Goal: Task Accomplishment & Management: Manage account settings

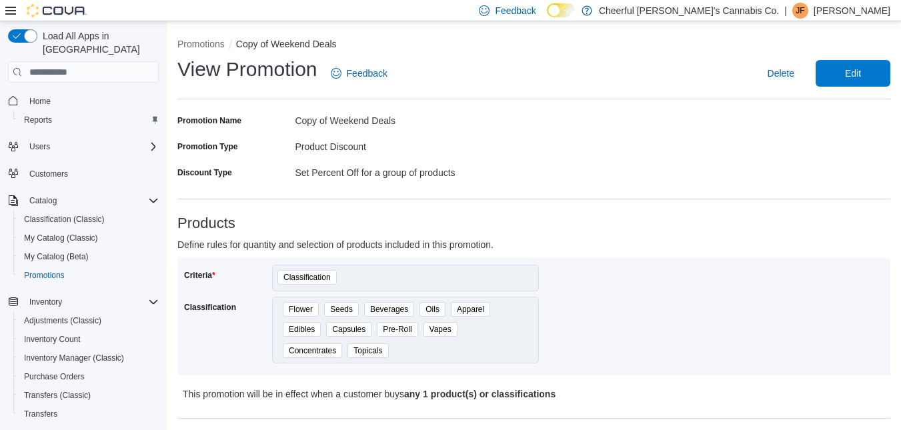
scroll to position [11, 0]
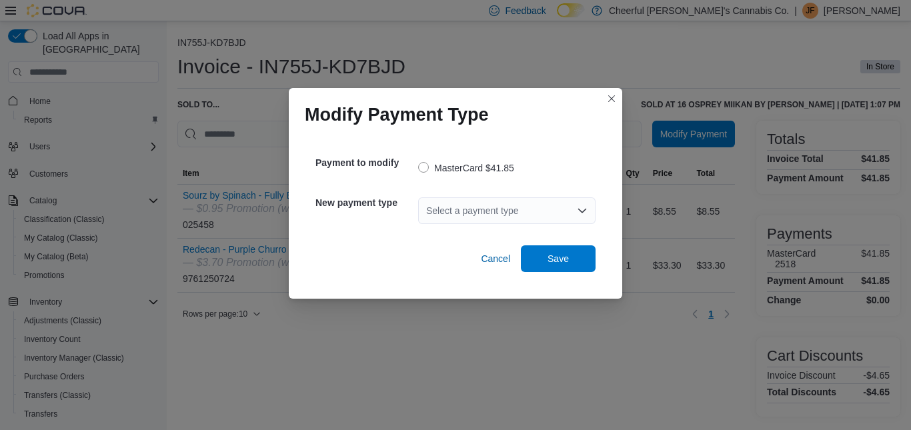
click at [579, 209] on icon "Open list of options" at bounding box center [582, 211] width 8 height 4
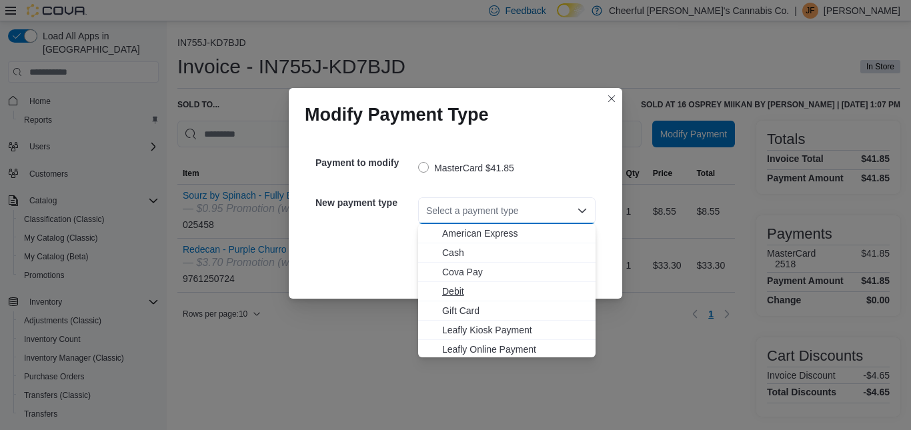
click at [453, 290] on span "Debit" at bounding box center [514, 291] width 145 height 13
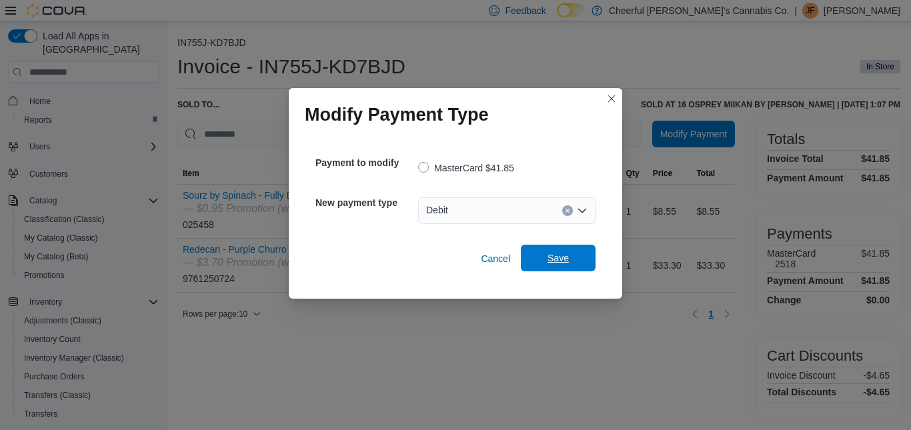
click at [572, 264] on span "Save" at bounding box center [558, 258] width 59 height 27
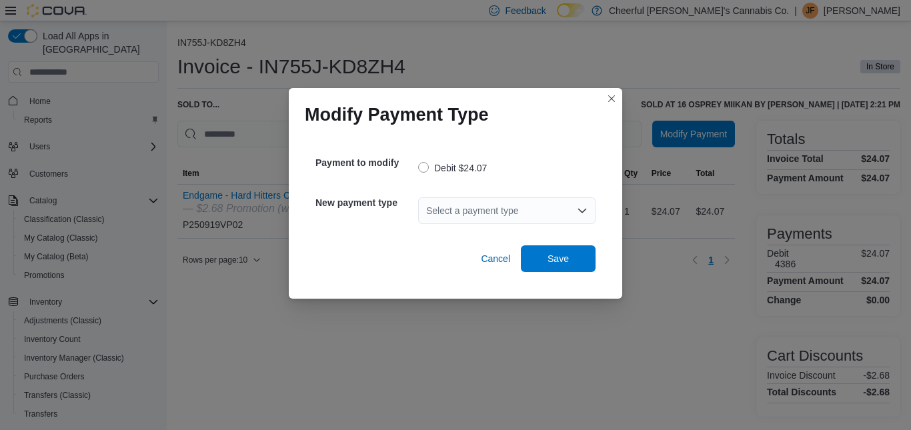
click at [580, 210] on icon "Open list of options" at bounding box center [582, 211] width 8 height 4
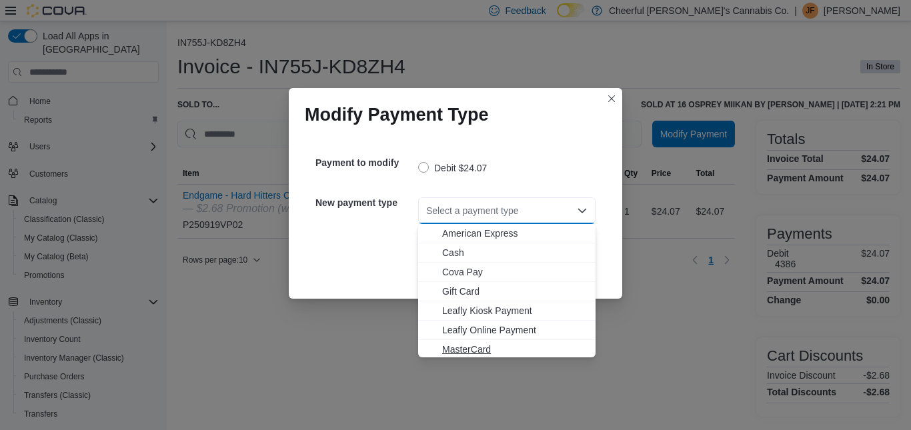
click at [465, 348] on span "MasterCard" at bounding box center [514, 349] width 145 height 13
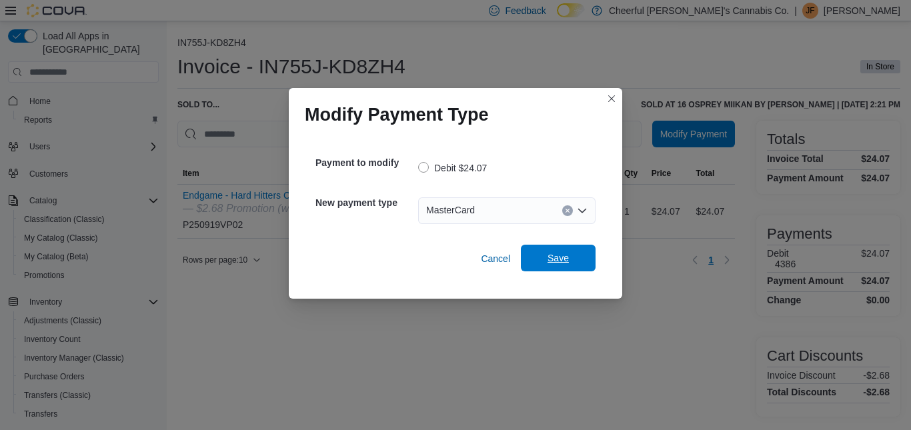
click at [547, 249] on span "Save" at bounding box center [558, 258] width 59 height 27
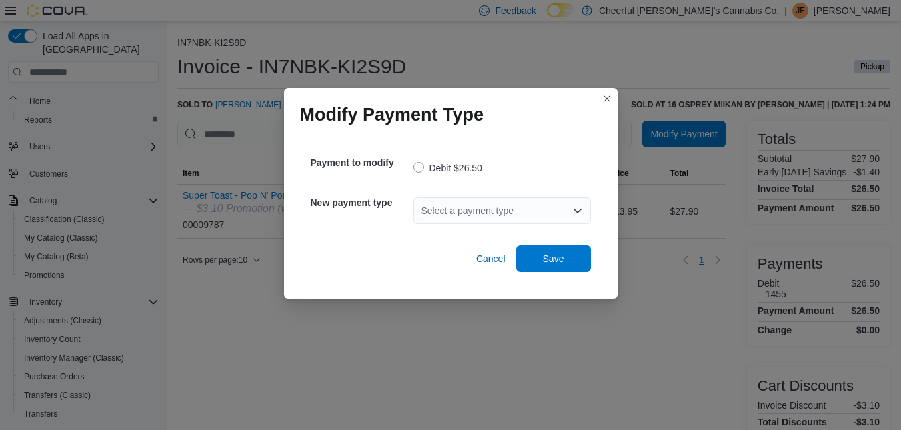
click at [573, 209] on icon "Open list of options" at bounding box center [577, 211] width 8 height 4
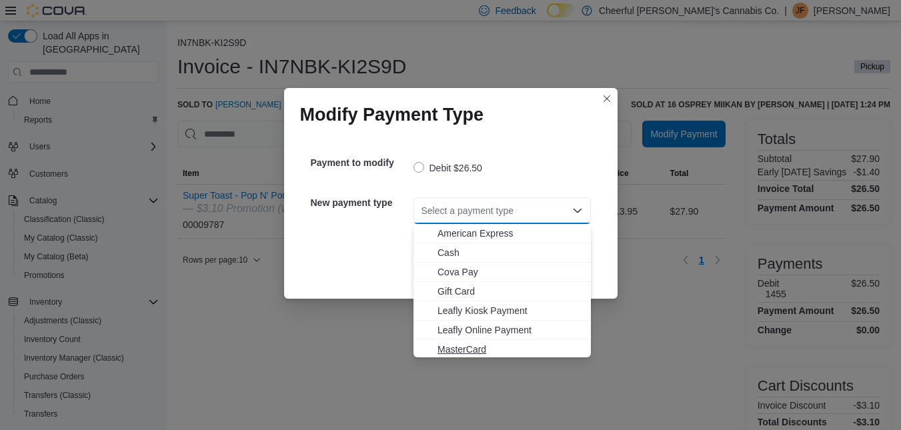
click at [463, 347] on span "MasterCard" at bounding box center [509, 349] width 145 height 13
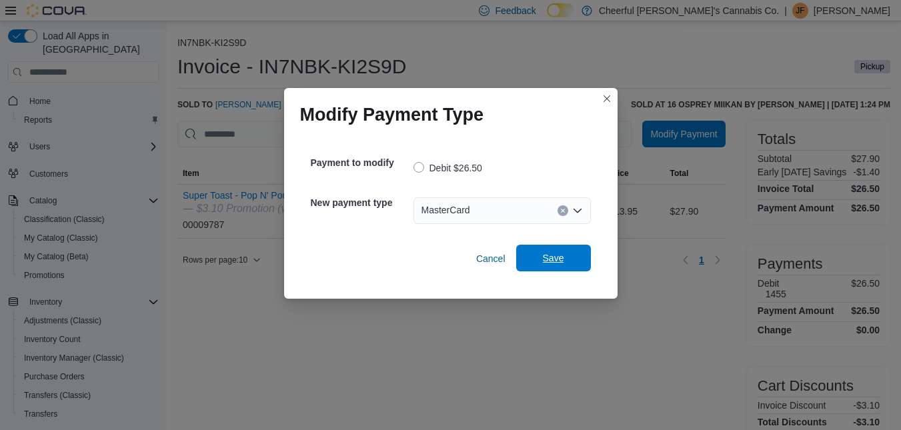
click at [551, 254] on span "Save" at bounding box center [553, 257] width 21 height 13
